Goal: Transaction & Acquisition: Book appointment/travel/reservation

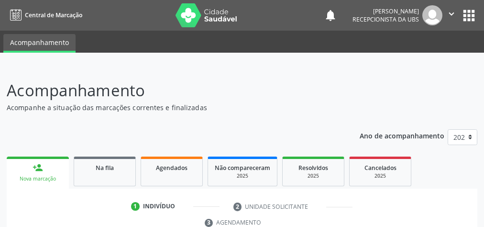
scroll to position [250, 0]
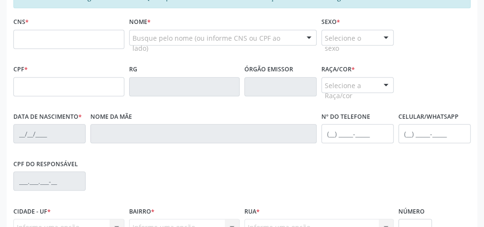
click at [74, 43] on input "text" at bounding box center [68, 39] width 111 height 19
type input "898 0064 0098 8485"
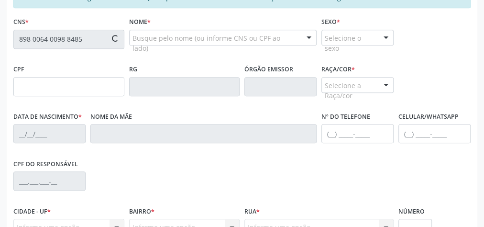
type input "005.993.294-59"
type input "[DATE]"
type input "[PERSON_NAME]"
type input "[PHONE_NUMBER]"
type input "11"
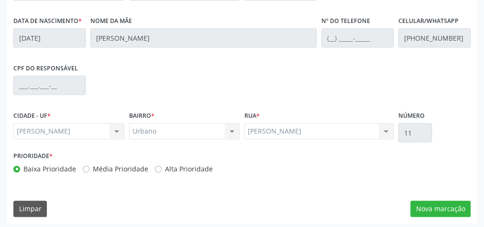
scroll to position [347, 0]
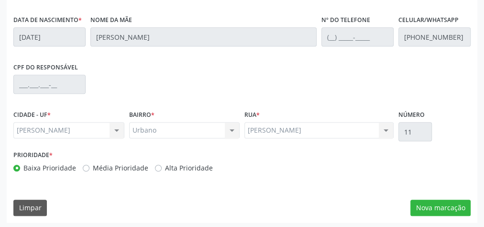
click at [427, 197] on div "Essa busca está integrada com o PEC. Quaisquer inconsistências nas informações …" at bounding box center [242, 57] width 470 height 332
click at [429, 205] on button "Nova marcação" at bounding box center [440, 207] width 60 height 16
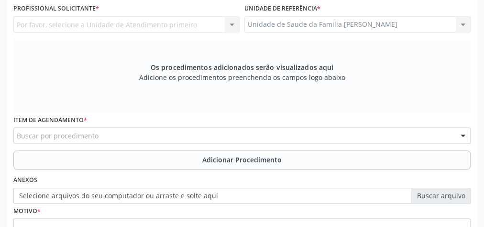
scroll to position [155, 0]
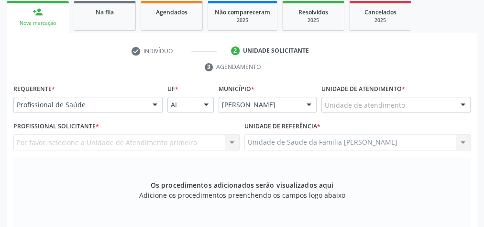
click at [403, 104] on div "Unidade de atendimento" at bounding box center [395, 105] width 149 height 16
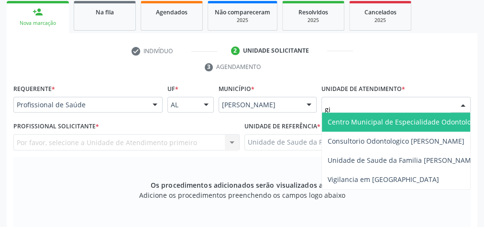
type input "gis"
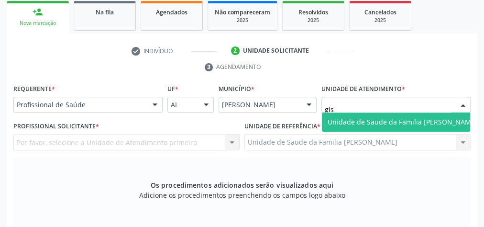
click at [427, 118] on span "Unidade de Saude da Familia [PERSON_NAME]" at bounding box center [402, 121] width 150 height 9
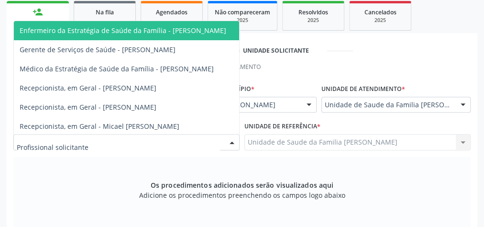
click at [232, 143] on div at bounding box center [232, 142] width 14 height 16
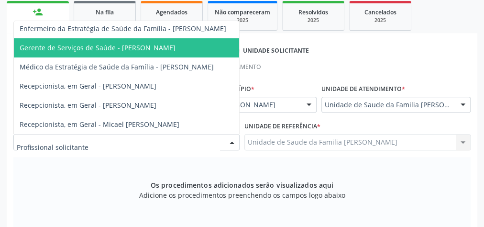
scroll to position [0, 0]
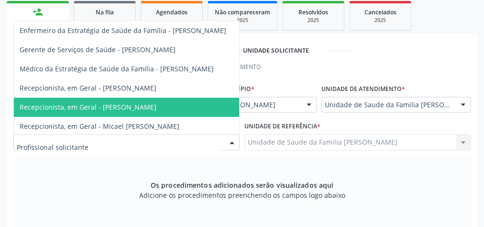
click at [61, 192] on div "Os procedimentos adicionados serão visualizados aqui Adicione os procedimentos …" at bounding box center [241, 194] width 457 height 74
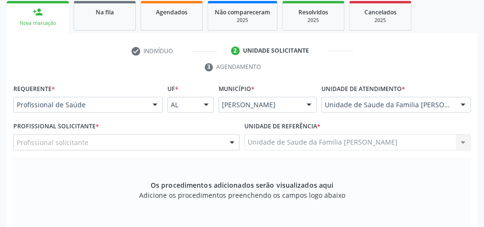
click at [155, 102] on div at bounding box center [155, 105] width 14 height 16
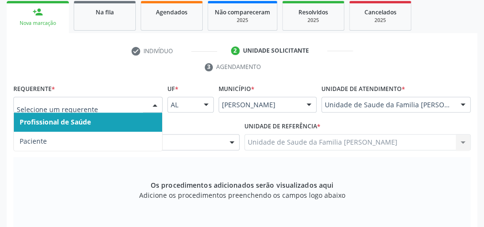
click at [94, 123] on span "Profissional de Saúde" at bounding box center [88, 121] width 148 height 19
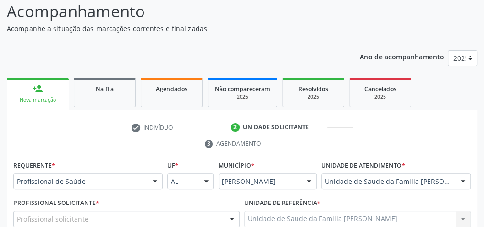
scroll to position [155, 0]
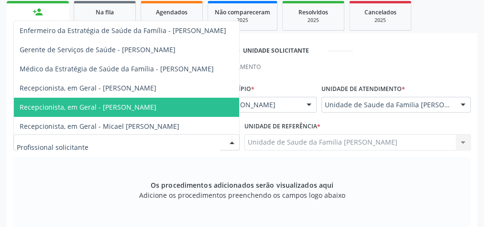
click at [237, 142] on div at bounding box center [232, 142] width 14 height 16
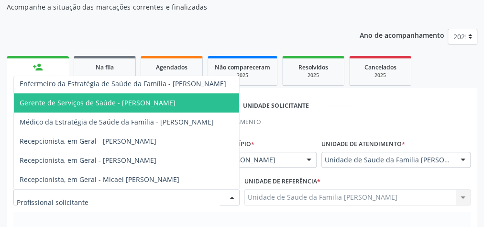
scroll to position [117, 0]
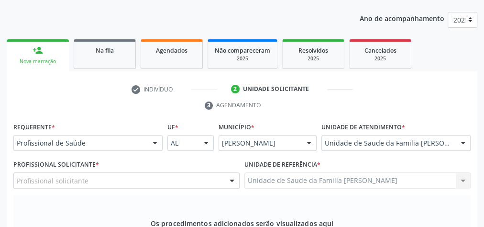
click at [336, 95] on link "2 Unidade solicitante" at bounding box center [291, 88] width 135 height 15
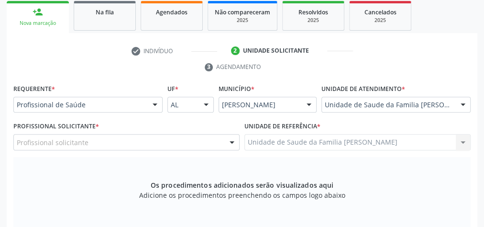
click at [231, 137] on div at bounding box center [232, 142] width 14 height 16
click at [95, 162] on div "Os procedimentos adicionados serão visualizados aqui Adicione os procedimentos …" at bounding box center [241, 194] width 457 height 74
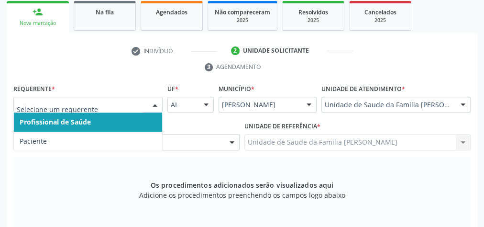
click at [154, 99] on div at bounding box center [155, 105] width 14 height 16
click at [78, 105] on input "text" at bounding box center [80, 109] width 126 height 19
click at [83, 123] on span "Profissional de Saúde" at bounding box center [55, 121] width 71 height 9
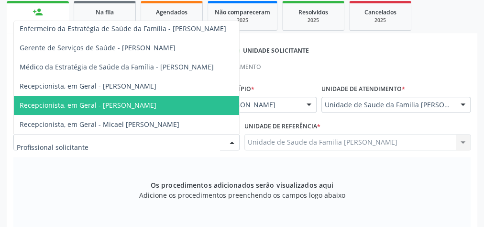
click at [229, 142] on div at bounding box center [232, 142] width 14 height 16
click at [142, 150] on input "text" at bounding box center [118, 146] width 203 height 19
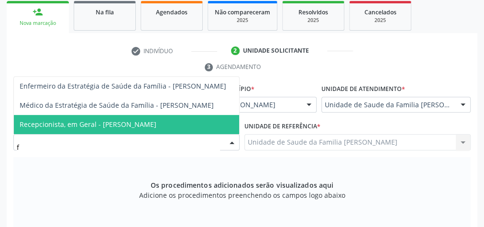
scroll to position [0, 0]
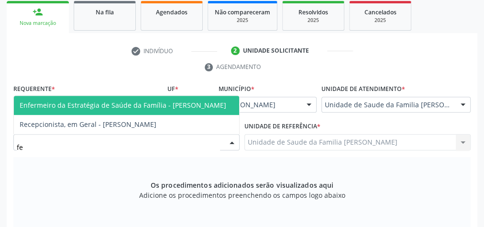
type input "f"
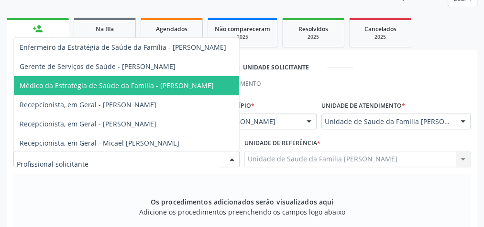
scroll to position [155, 0]
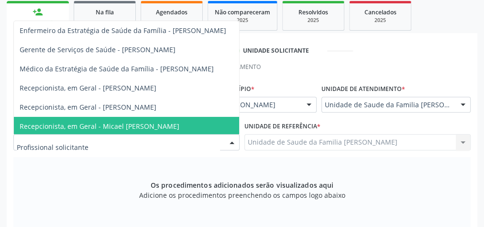
click at [107, 150] on input "text" at bounding box center [118, 146] width 203 height 19
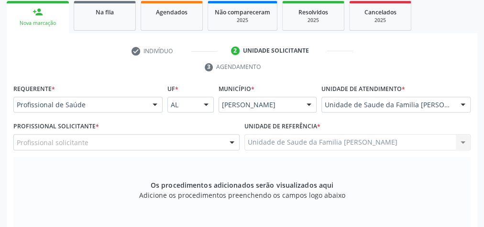
click at [88, 192] on div "Os procedimentos adicionados serão visualizados aqui Adicione os procedimentos …" at bounding box center [241, 194] width 457 height 74
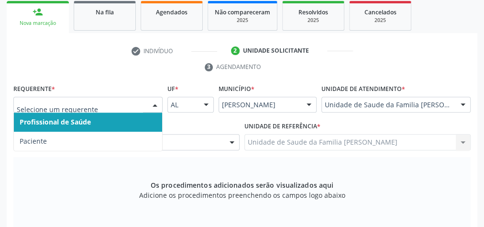
click at [154, 106] on div at bounding box center [155, 105] width 14 height 16
click at [127, 102] on input "text" at bounding box center [80, 109] width 126 height 19
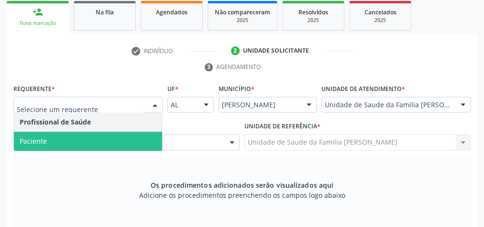
click at [103, 139] on span "Paciente" at bounding box center [88, 140] width 148 height 19
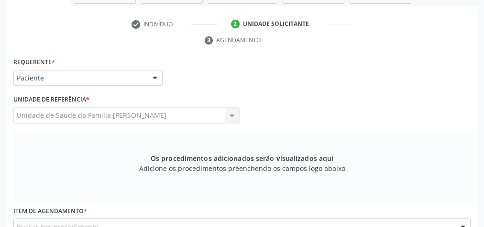
scroll to position [194, 0]
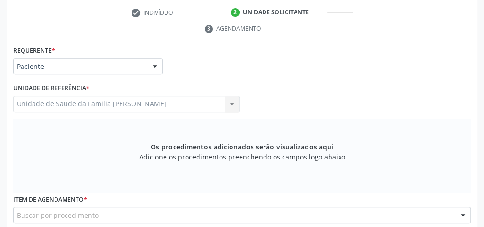
click at [233, 100] on div "Unidade de Saude da Familia [PERSON_NAME] Unidade de Saude da Familia Gislene M…" at bounding box center [126, 104] width 226 height 16
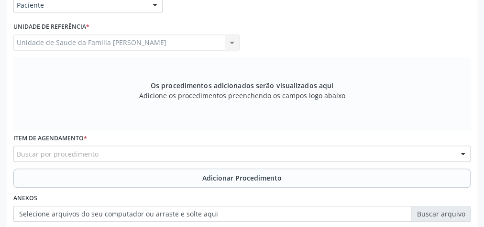
scroll to position [347, 0]
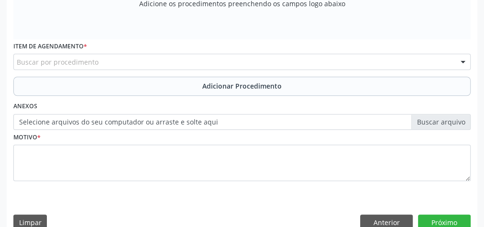
click at [127, 65] on div "Buscar por procedimento" at bounding box center [241, 62] width 457 height 16
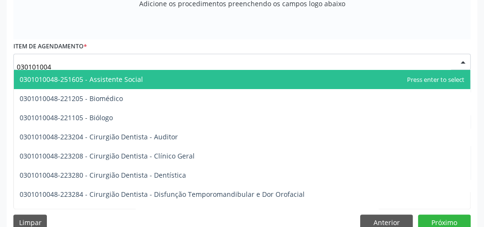
type input "0301010048"
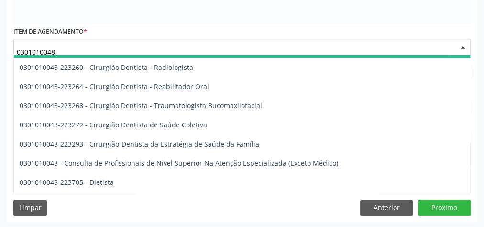
scroll to position [421, 0]
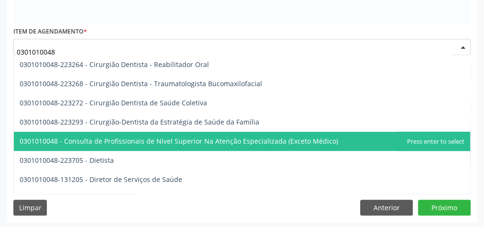
click at [228, 139] on span "0301010048 - Consulta de Profissionais de Nivel Superior Na Atenção Especializa…" at bounding box center [179, 140] width 318 height 9
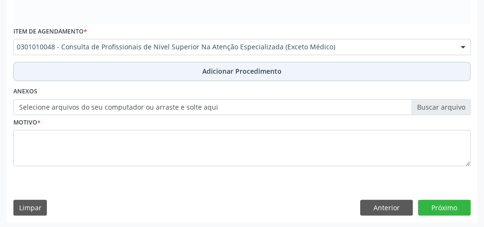
click at [237, 66] on span "Adicionar Procedimento" at bounding box center [241, 71] width 79 height 10
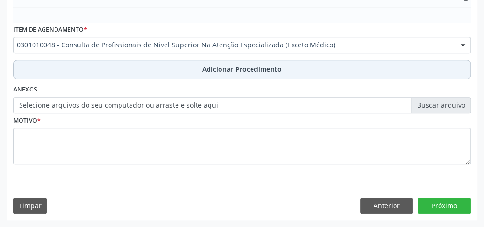
scroll to position [325, 0]
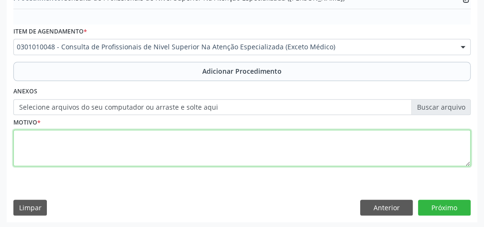
click at [206, 153] on textarea at bounding box center [241, 148] width 457 height 36
click at [206, 153] on textarea "consulta em odontopediatria" at bounding box center [241, 148] width 457 height 36
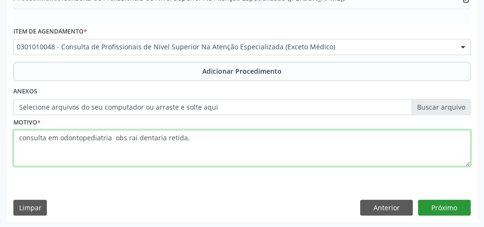
type textarea "consulta em odontopediatria obs rai dentaria retida."
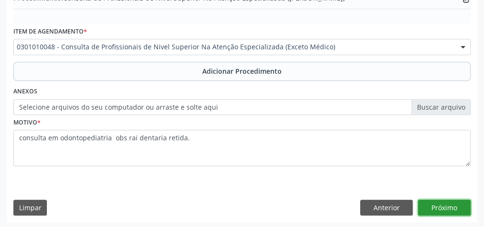
click at [430, 201] on button "Próximo" at bounding box center [444, 207] width 53 height 16
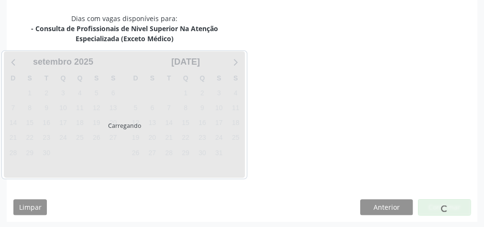
scroll to position [263, 0]
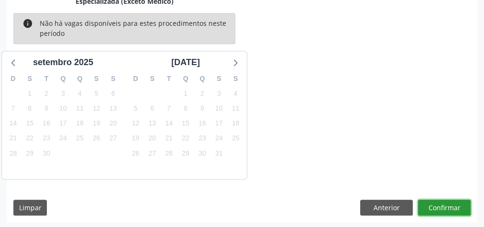
click at [430, 201] on button "Confirmar" at bounding box center [444, 207] width 53 height 16
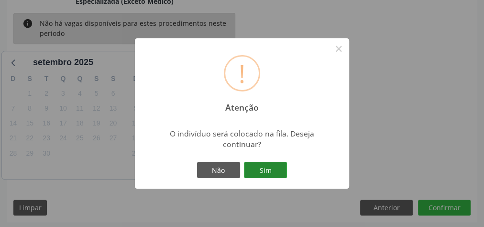
click at [274, 169] on button "Sim" at bounding box center [265, 170] width 43 height 16
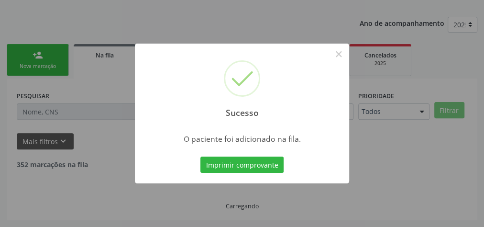
scroll to position [101, 0]
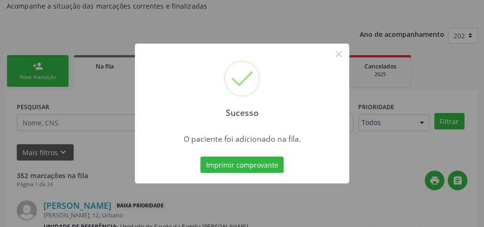
click at [274, 169] on button "Imprimir comprovante" at bounding box center [241, 164] width 83 height 16
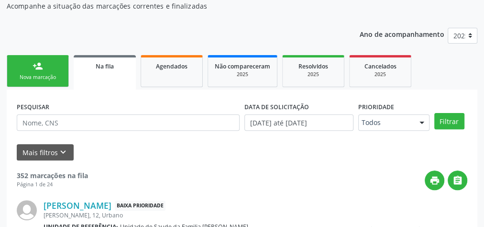
click at [34, 72] on link "person_add Nova marcação" at bounding box center [38, 71] width 62 height 32
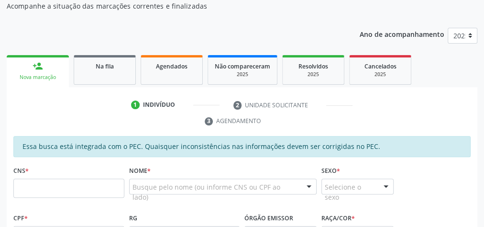
click at [48, 54] on ul "person_add Nova marcação Na fila Agendados Não compareceram 2025 Resolvidos 202…" at bounding box center [242, 70] width 470 height 34
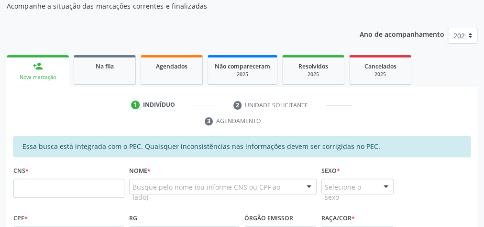
drag, startPoint x: 50, startPoint y: 39, endPoint x: 328, endPoint y: 22, distance: 278.2
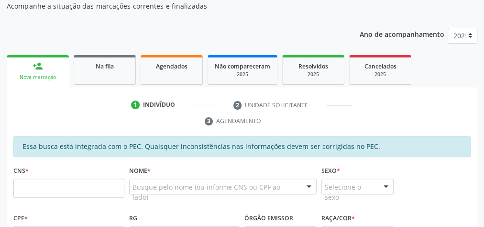
drag, startPoint x: 315, startPoint y: 22, endPoint x: 290, endPoint y: 2, distance: 32.4
click at [290, 2] on p "Acompanhe a situação das marcações correntes e finalizadas" at bounding box center [171, 6] width 329 height 10
drag, startPoint x: 287, startPoint y: 3, endPoint x: 456, endPoint y: 102, distance: 196.4
click at [456, 102] on ul "1 Indivíduo 2 Unidade solicitante 3 Agendamento" at bounding box center [242, 113] width 470 height 32
click at [457, 103] on ul "1 Indivíduo 2 Unidade solicitante 3 Agendamento" at bounding box center [242, 113] width 470 height 32
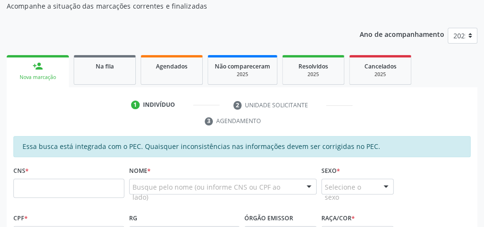
click at [457, 103] on ul "1 Indivíduo 2 Unidade solicitante 3 Agendamento" at bounding box center [242, 113] width 470 height 32
